Goal: Task Accomplishment & Management: Manage account settings

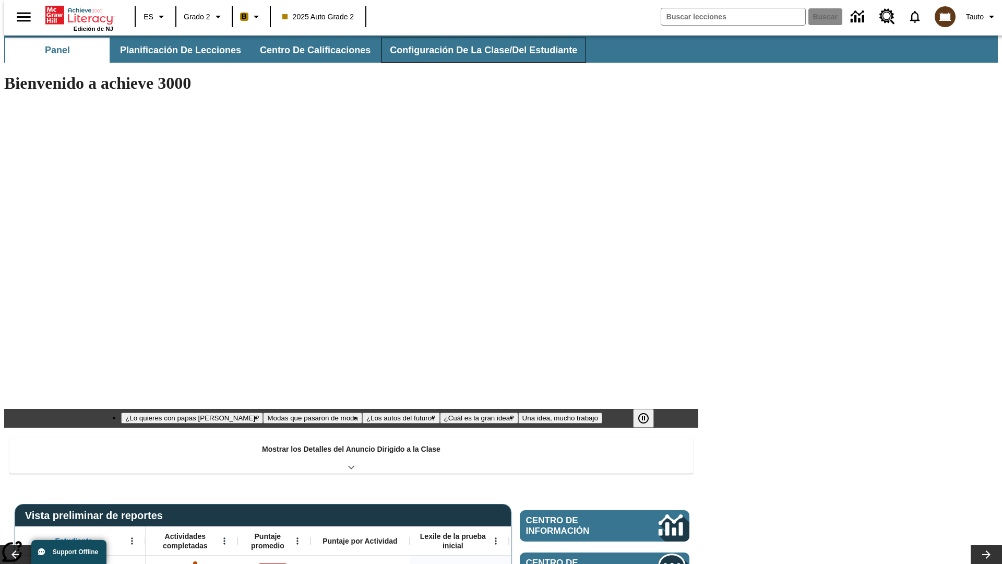
click at [472, 50] on button "Configuración de la clase/del estudiante" at bounding box center [483, 50] width 205 height 25
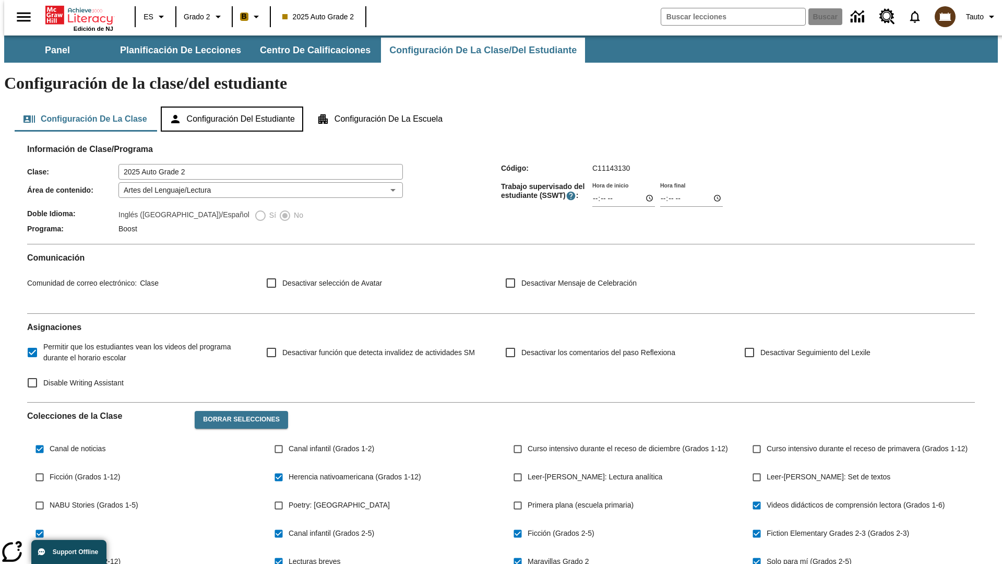
click at [233, 106] on button "Configuración del estudiante" at bounding box center [232, 118] width 142 height 25
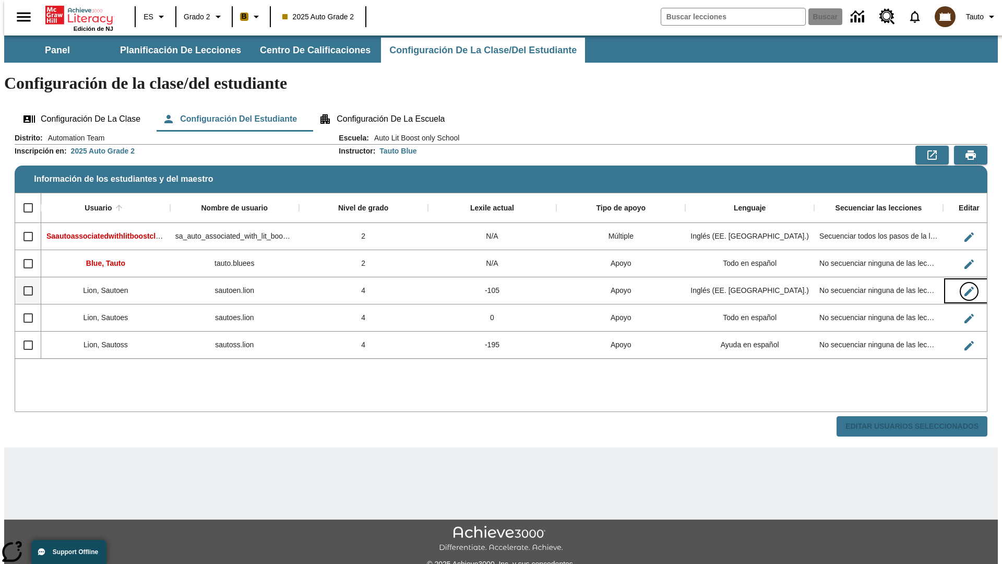
click at [965, 287] on icon "Editar Usuario" at bounding box center [969, 291] width 9 height 9
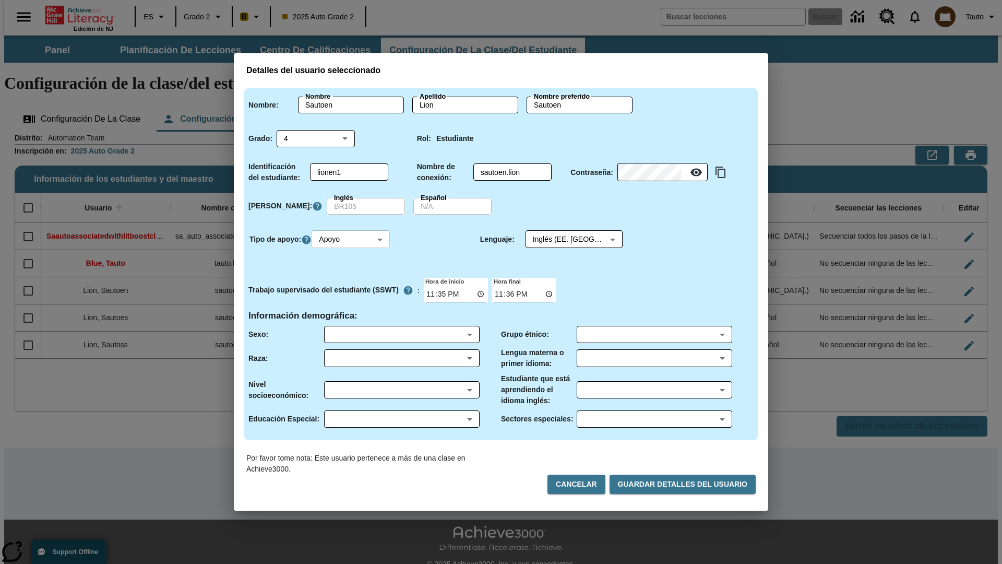
click at [352, 239] on body "Saltar al contenido principal Edición de NJ ES Grado 2 B 2025 Auto Grade 2 Busc…" at bounding box center [501, 310] width 994 height 551
click at [352, 278] on li "Apoyo" at bounding box center [352, 277] width 78 height 17
click at [564, 239] on body "Saltar al contenido principal Edición de NJ ES Grado 2 B 2025 Auto Grade 2 Busc…" at bounding box center [501, 310] width 994 height 551
click at [352, 239] on body "Saltar al contenido principal Edición de NJ ES Grado 2 B 2025 Auto Grade 2 Busc…" at bounding box center [501, 310] width 994 height 551
click at [352, 295] on li "Enriquecimiento" at bounding box center [352, 295] width 78 height 17
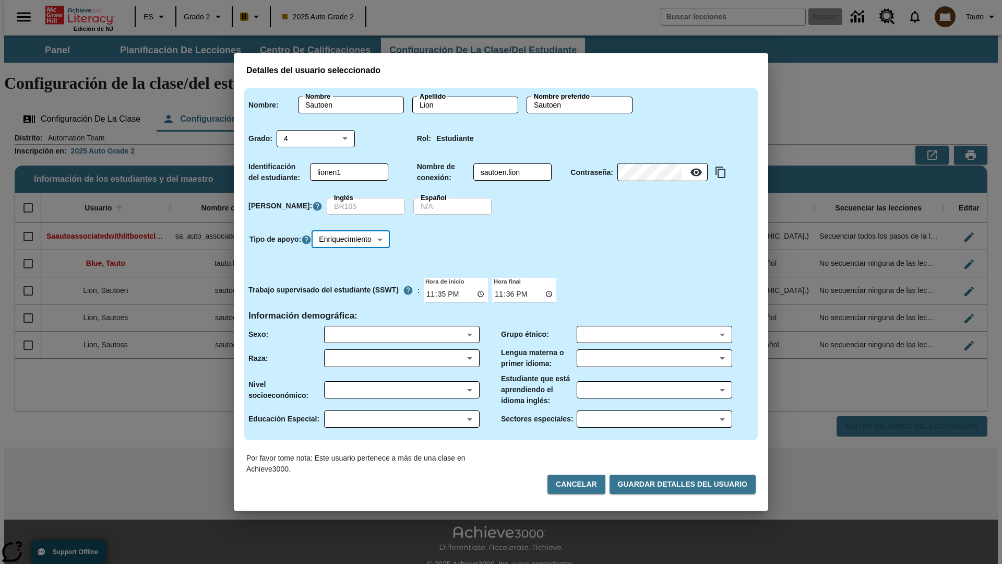
click at [354, 239] on body "Saltar al contenido principal Edición de NJ ES Grado 2 B 2025 Auto Grade 2 Busc…" at bounding box center [501, 310] width 994 height 551
click at [354, 260] on li "Estándar" at bounding box center [354, 260] width 82 height 17
click at [352, 239] on body "Saltar al contenido principal Edición de NJ ES Grado 2 B 2025 Auto Grade 2 Busc…" at bounding box center [501, 310] width 994 height 551
click at [352, 312] on li "Múltiple" at bounding box center [352, 312] width 78 height 17
type input "M"
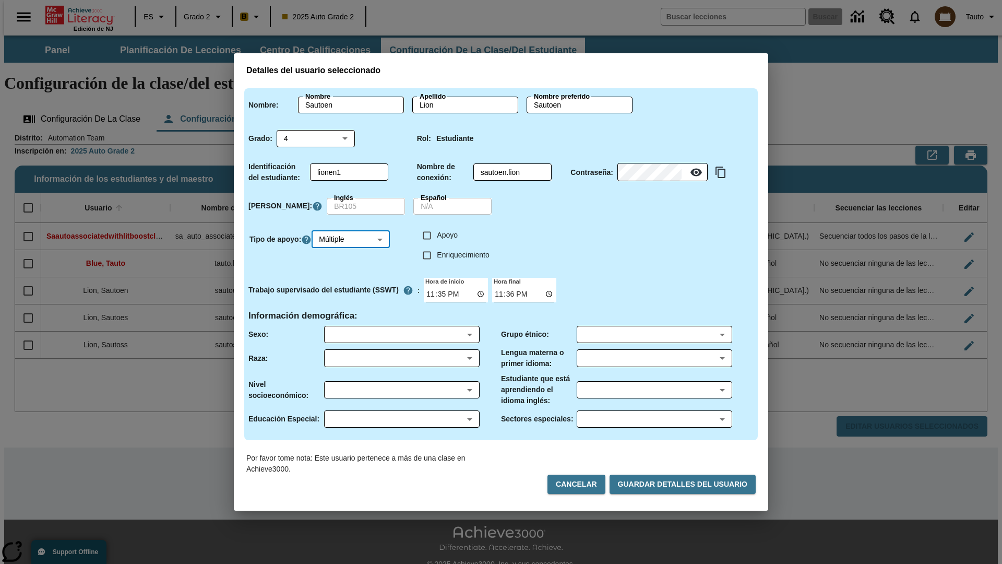
click at [427, 255] on input "Enriquecimiento" at bounding box center [427, 255] width 20 height 20
checkbox input "true"
click at [427, 235] on input "Apoyo" at bounding box center [427, 235] width 20 height 20
checkbox input "true"
click at [564, 239] on body "Saltar al contenido principal Edición de NJ ES Grado 2 B 2025 Auto Grade 2 Busc…" at bounding box center [501, 310] width 994 height 551
